Goal: Check status: Check status

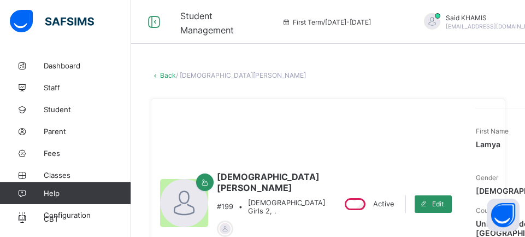
select select "****"
select select "*"
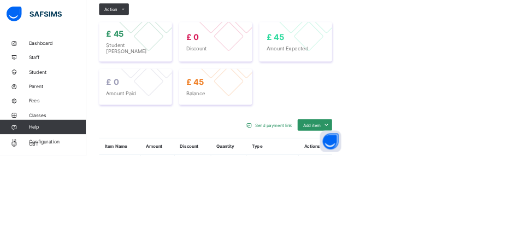
scroll to position [440, 0]
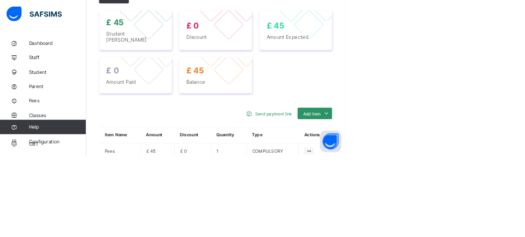
click at [470, 234] on icon at bounding box center [469, 230] width 9 height 8
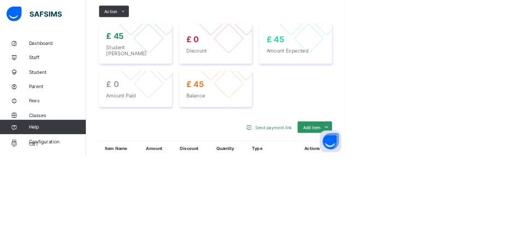
scroll to position [392, 0]
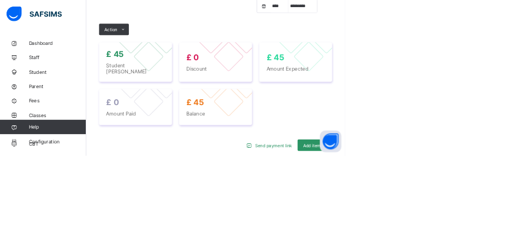
click at [487, 225] on span "Add item" at bounding box center [474, 221] width 27 height 8
click at [525, 236] on html "Student Management First Term / 2025-2026 Said KHAMIS said.khamis@alsalaam.co.u…" at bounding box center [262, 6] width 525 height 797
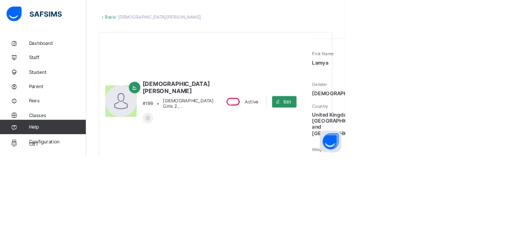
scroll to position [47, 0]
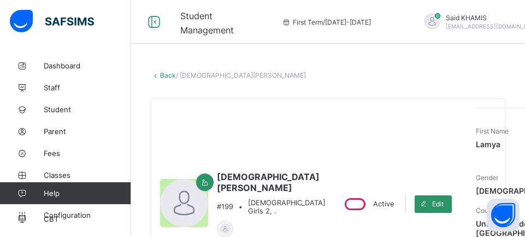
select select "****"
select select "*"
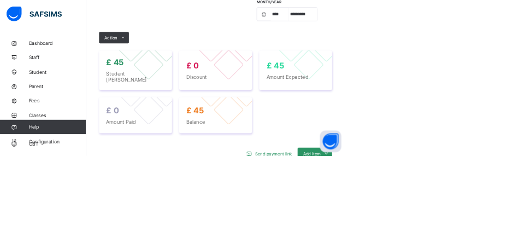
scroll to position [384, 0]
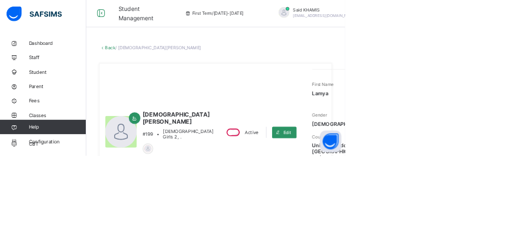
scroll to position [0, 0]
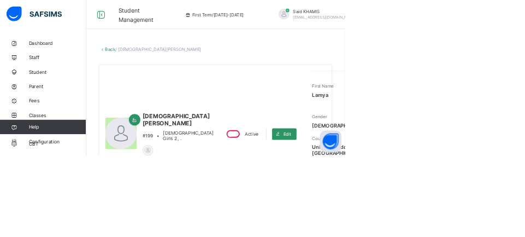
click at [166, 74] on link "Back" at bounding box center [168, 75] width 16 height 8
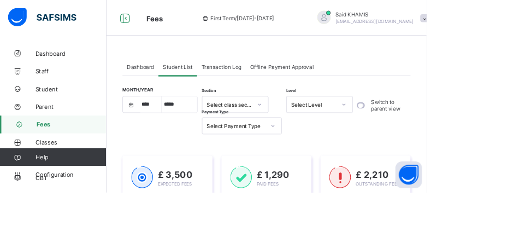
select select "****"
select select "*"
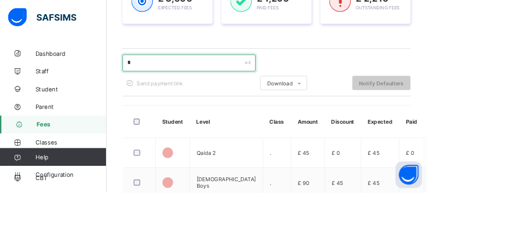
scroll to position [216, 0]
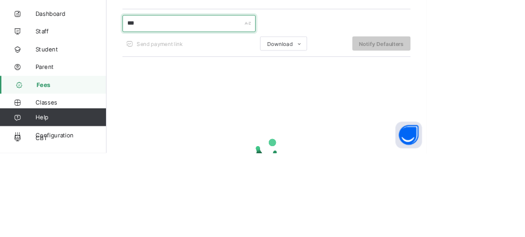
type input "****"
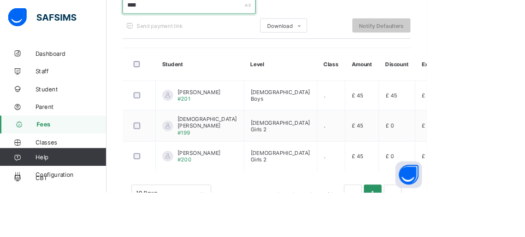
scroll to position [296, 0]
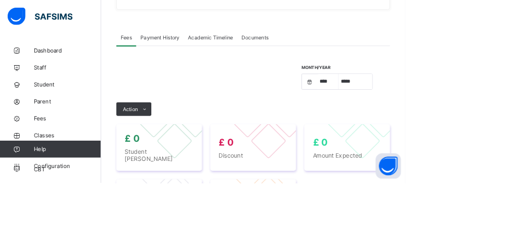
select select "****"
select select "*"
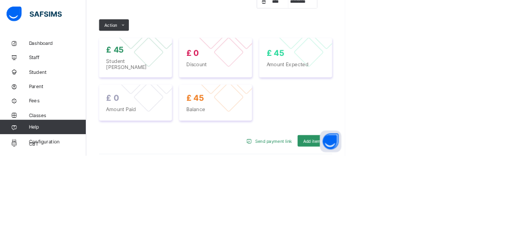
click at [0, 0] on ul at bounding box center [0, 0] width 0 height 0
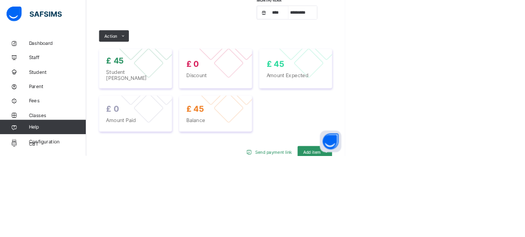
scroll to position [385, 0]
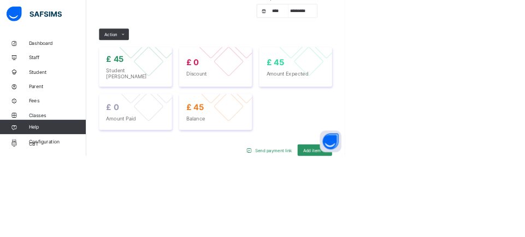
click at [11, 30] on img at bounding box center [52, 21] width 84 height 23
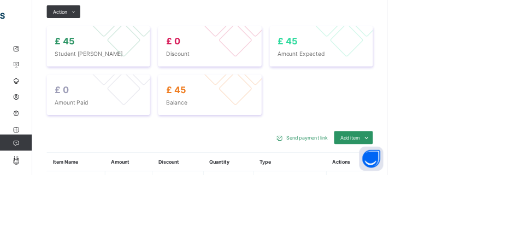
scroll to position [449, 0]
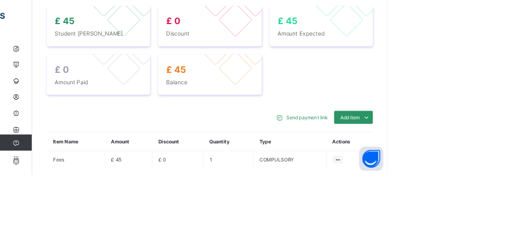
click at [457, 220] on icon at bounding box center [457, 216] width 9 height 8
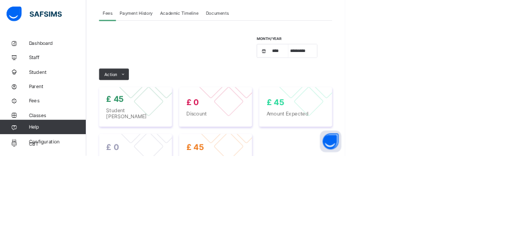
scroll to position [330, 0]
